Goal: Communication & Community: Answer question/provide support

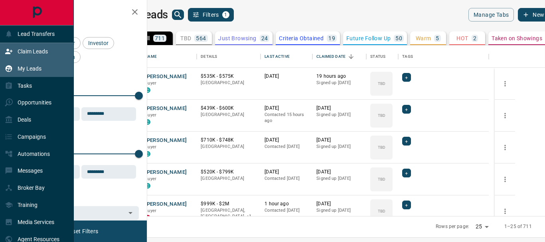
click at [26, 50] on p "Claim Leads" at bounding box center [33, 51] width 30 height 6
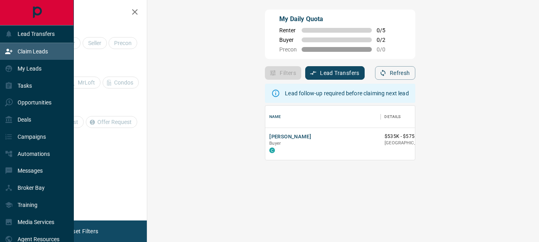
scroll to position [48, 369]
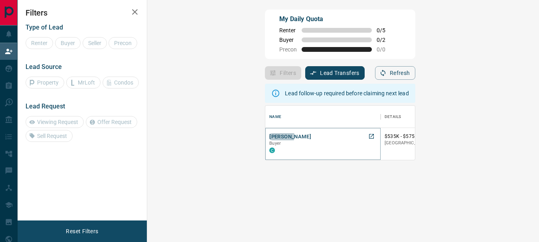
click at [269, 136] on button "[PERSON_NAME]" at bounding box center [290, 137] width 42 height 8
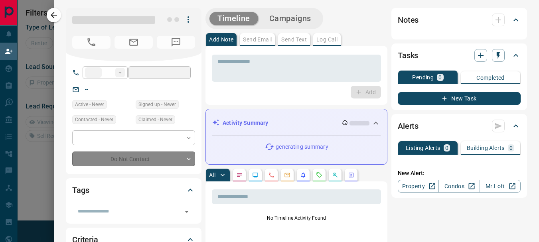
type input "**"
type input "**********"
type input "**"
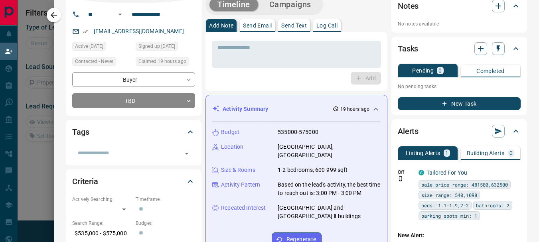
scroll to position [0, 0]
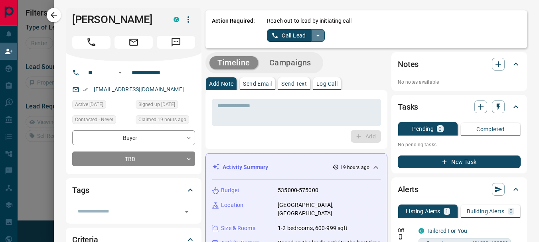
click at [313, 37] on icon "split button" at bounding box center [318, 36] width 10 height 10
click at [299, 63] on li "Log Manual Call" at bounding box center [295, 63] width 49 height 12
click at [327, 85] on p "Log Call" at bounding box center [327, 84] width 21 height 6
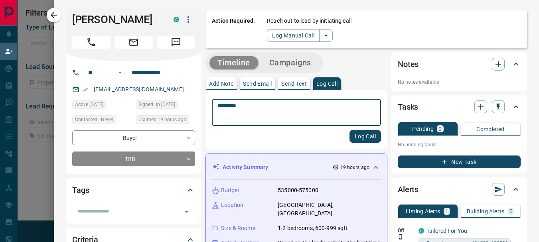
type textarea "*********"
click at [362, 137] on button "Log Call" at bounding box center [366, 136] width 32 height 13
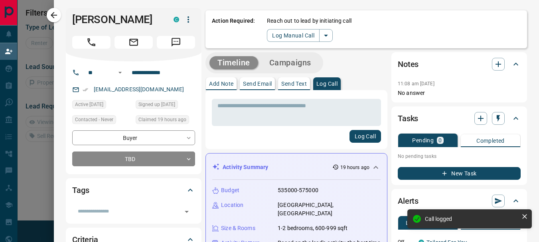
scroll to position [4, 0]
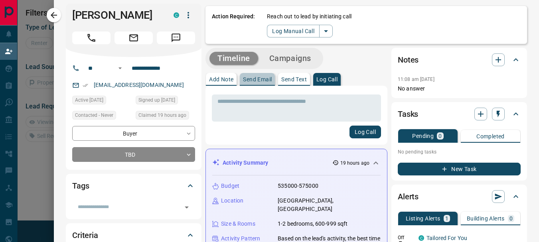
click at [244, 78] on p "Send Email" at bounding box center [257, 80] width 29 height 6
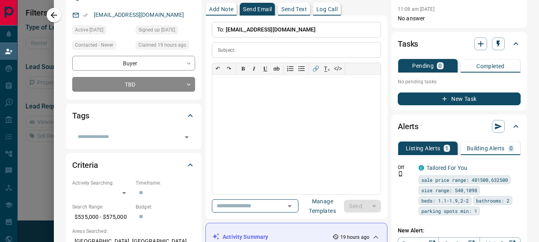
scroll to position [117, 0]
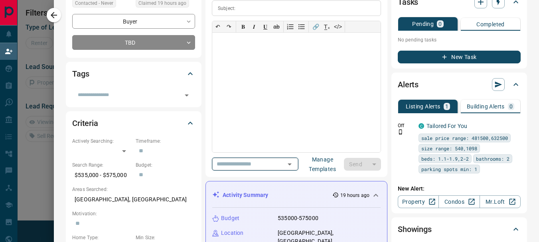
click at [295, 166] on icon "Open" at bounding box center [290, 165] width 10 height 10
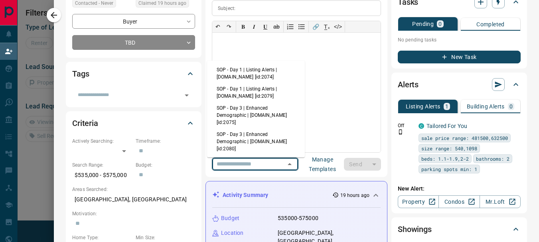
click at [270, 69] on li "SOP - Day 1 | Listing Alerts | [DOMAIN_NAME] [id:2074]" at bounding box center [256, 73] width 98 height 19
type input "**********"
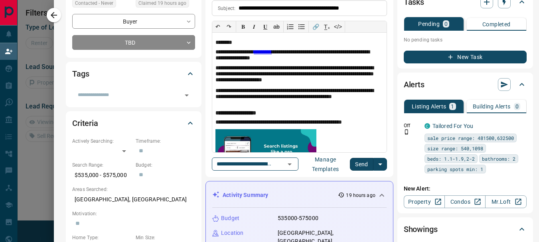
click at [355, 166] on button "Send" at bounding box center [362, 164] width 24 height 13
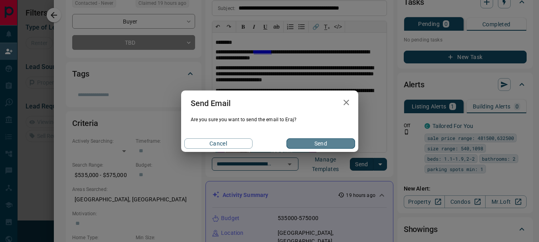
click at [317, 145] on button "Send" at bounding box center [321, 144] width 68 height 10
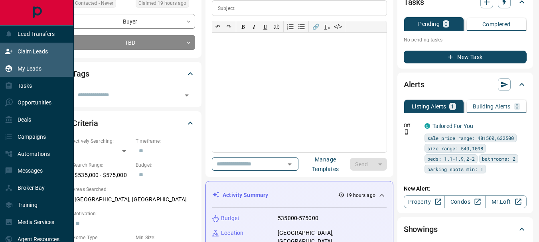
click at [29, 66] on p "My Leads" at bounding box center [30, 68] width 24 height 6
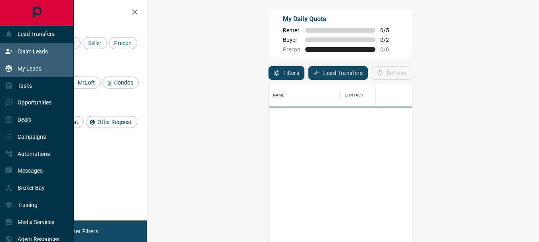
scroll to position [175, 369]
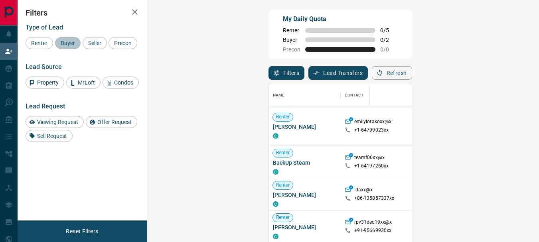
click at [66, 44] on span "Buyer" at bounding box center [68, 43] width 20 height 6
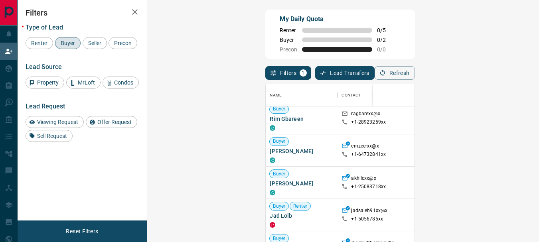
scroll to position [291, 0]
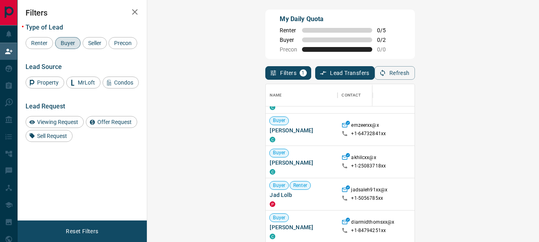
click at [140, 10] on button "button" at bounding box center [135, 12] width 16 height 16
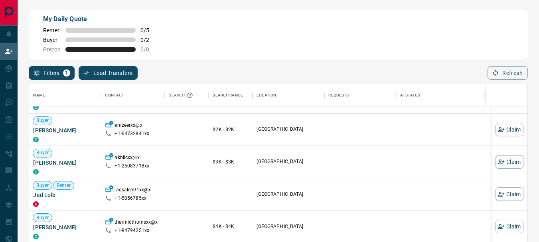
scroll to position [175, 493]
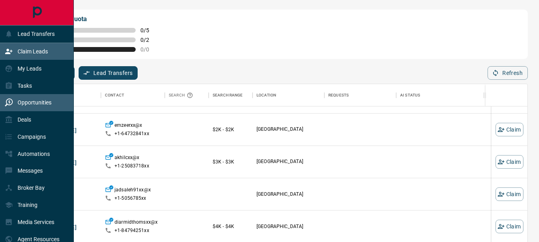
click at [44, 99] on div "Opportunities" at bounding box center [28, 102] width 47 height 13
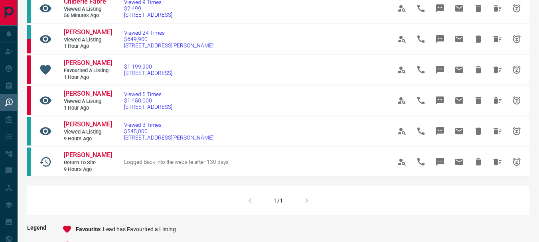
scroll to position [66, 0]
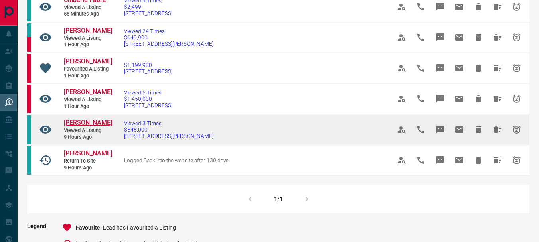
click at [93, 127] on span "[PERSON_NAME]" at bounding box center [88, 123] width 48 height 8
